Goal: Task Accomplishment & Management: Manage account settings

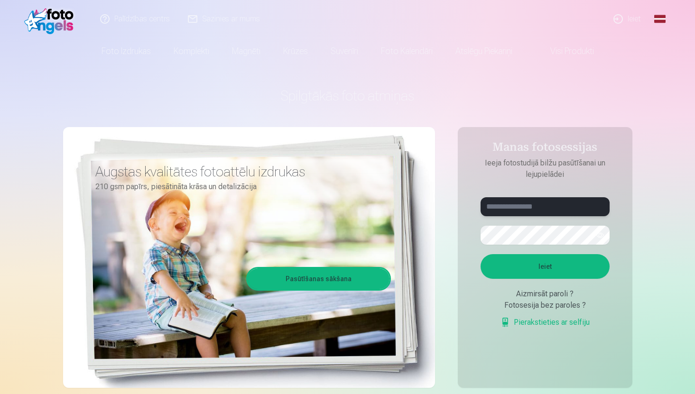
click at [544, 208] on input "text" at bounding box center [545, 206] width 129 height 19
type input "**********"
click at [522, 247] on form "**********" at bounding box center [545, 267] width 148 height 141
click at [481, 254] on button "Ieiet" at bounding box center [545, 266] width 129 height 25
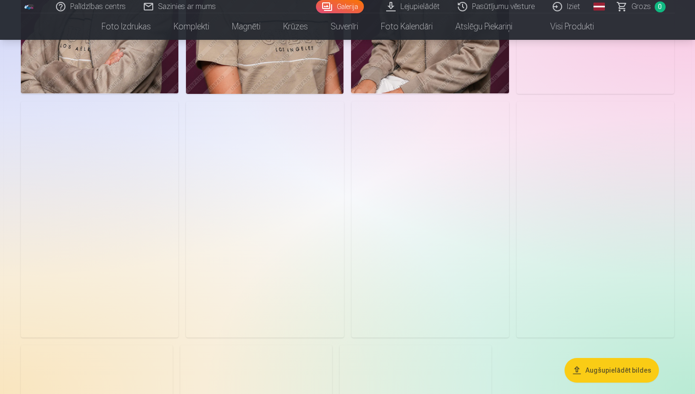
scroll to position [996, 0]
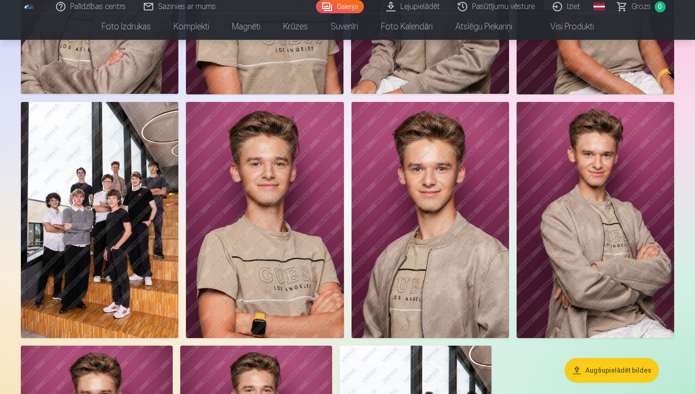
click at [116, 181] on img at bounding box center [100, 220] width 158 height 237
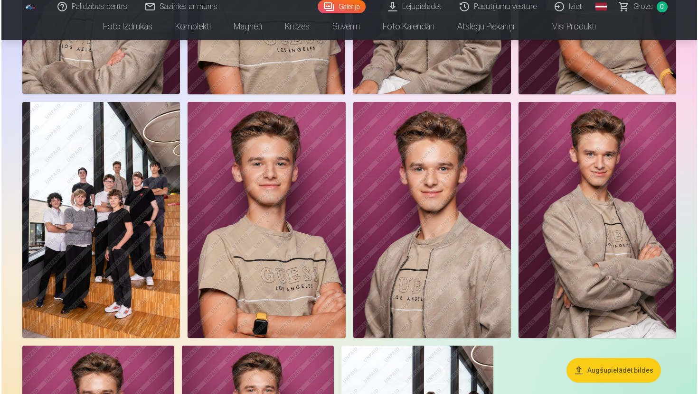
scroll to position [999, 0]
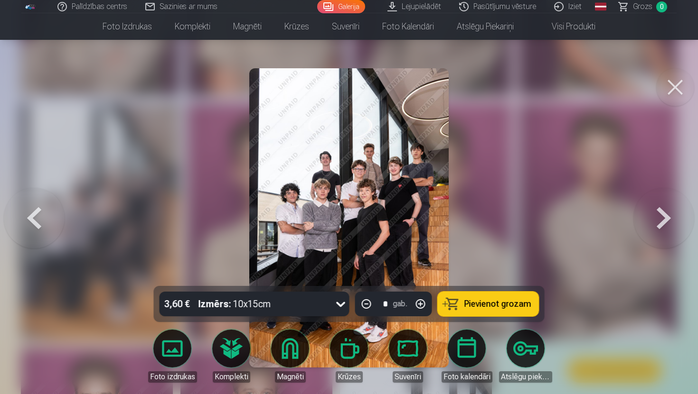
click at [671, 82] on button at bounding box center [675, 87] width 38 height 38
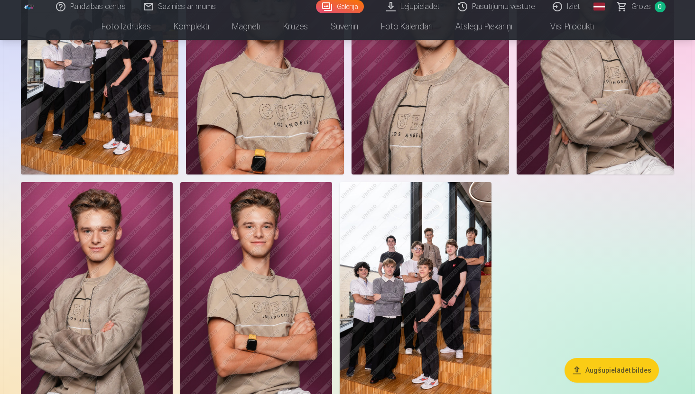
scroll to position [1162, 0]
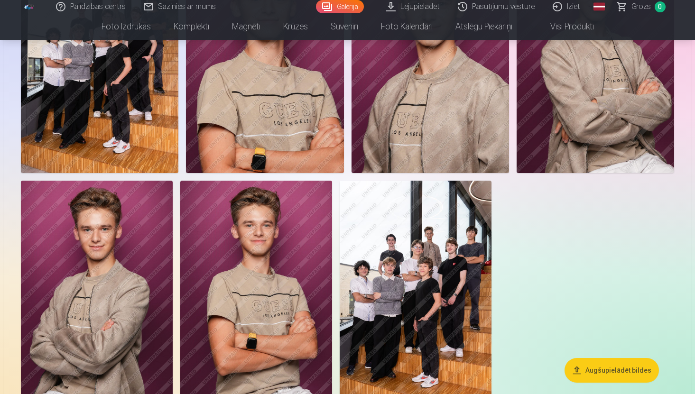
click at [421, 260] on img at bounding box center [416, 295] width 152 height 228
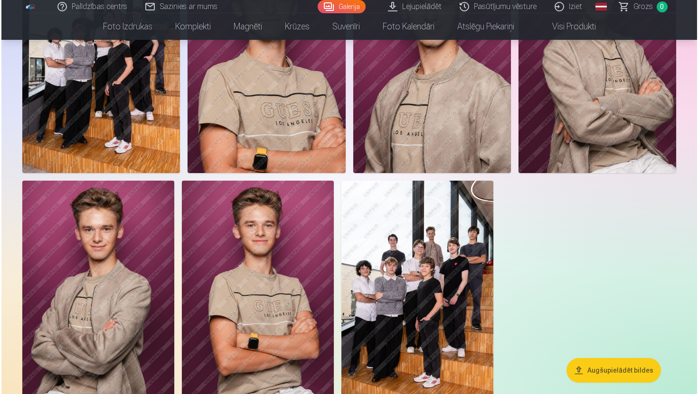
scroll to position [1165, 0]
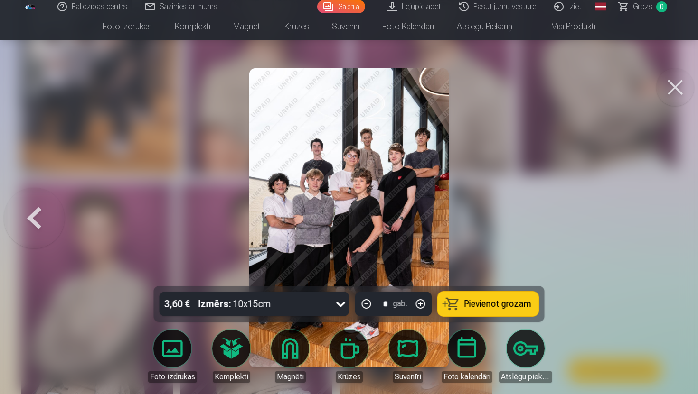
click at [673, 89] on button at bounding box center [675, 87] width 38 height 38
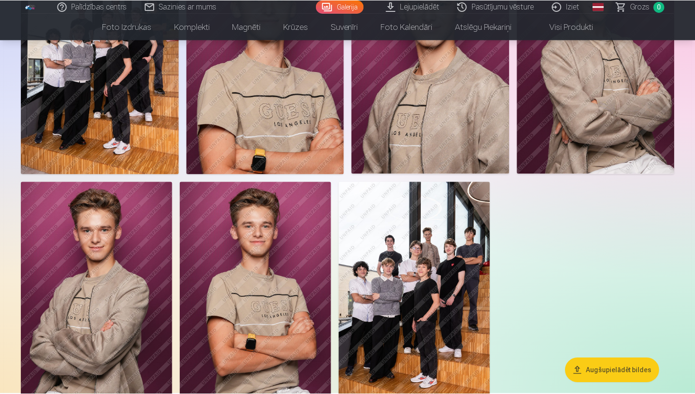
scroll to position [1162, 0]
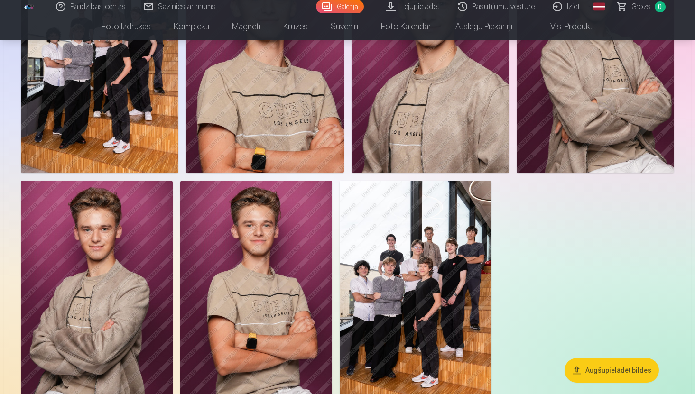
click at [155, 269] on img at bounding box center [97, 295] width 152 height 228
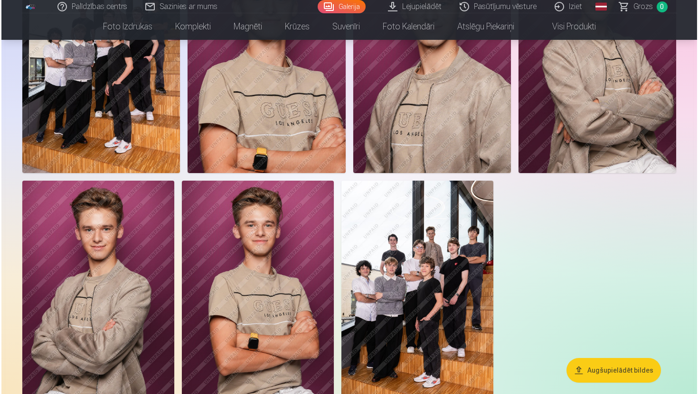
scroll to position [1165, 0]
